Goal: Information Seeking & Learning: Learn about a topic

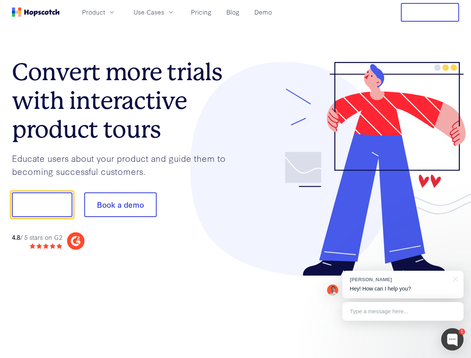
click at [236, 179] on div at bounding box center [348, 169] width 224 height 215
click at [105, 12] on span "Product" at bounding box center [93, 11] width 23 height 9
click at [164, 12] on span "Use Cases" at bounding box center [149, 11] width 31 height 9
click at [430, 12] on button "Free Trial" at bounding box center [430, 12] width 58 height 19
click at [42, 205] on button "Show me!" at bounding box center [42, 205] width 60 height 25
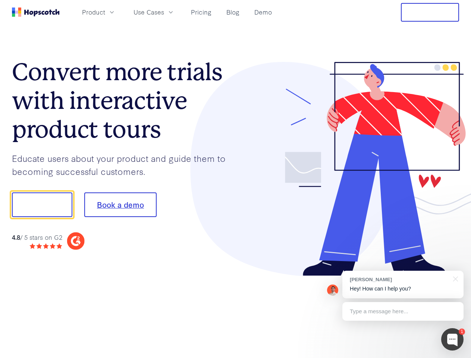
click at [120, 205] on button "Book a demo" at bounding box center [120, 205] width 72 height 25
click at [453, 340] on div at bounding box center [453, 339] width 22 height 22
click at [403, 285] on div "[PERSON_NAME] Hey! How can I help you?" at bounding box center [403, 285] width 121 height 28
click at [455, 278] on div at bounding box center [454, 278] width 19 height 15
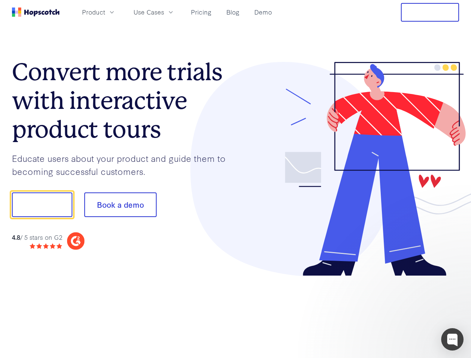
click at [403, 312] on div at bounding box center [394, 203] width 140 height 249
